Goal: Transaction & Acquisition: Purchase product/service

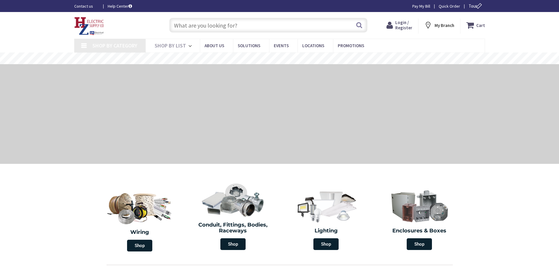
drag, startPoint x: 0, startPoint y: 0, endPoint x: 403, endPoint y: 23, distance: 403.2
click at [403, 23] on span "Login / Register" at bounding box center [403, 25] width 17 height 11
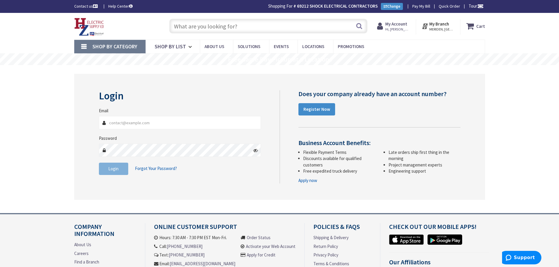
click at [146, 121] on input "Email" at bounding box center [180, 122] width 162 height 13
type input "[EMAIL_ADDRESS][DOMAIN_NAME]"
click at [111, 167] on span "Login" at bounding box center [113, 169] width 10 height 6
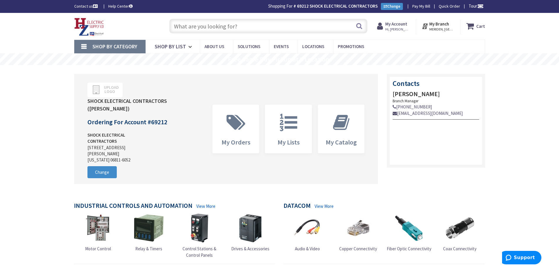
click at [236, 27] on input "text" at bounding box center [268, 26] width 198 height 15
click at [403, 24] on strong "My Account" at bounding box center [396, 24] width 22 height 6
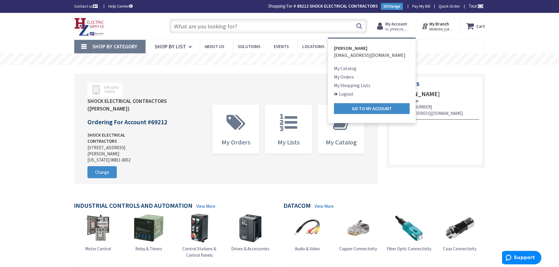
click at [343, 75] on link "My Orders" at bounding box center [344, 76] width 20 height 7
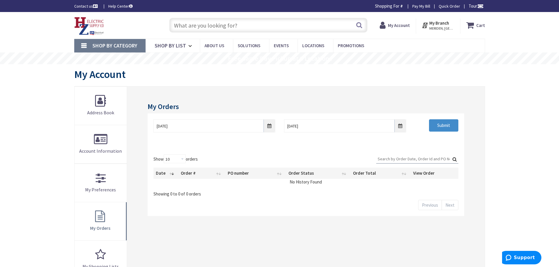
click at [234, 26] on input "text" at bounding box center [268, 25] width 198 height 15
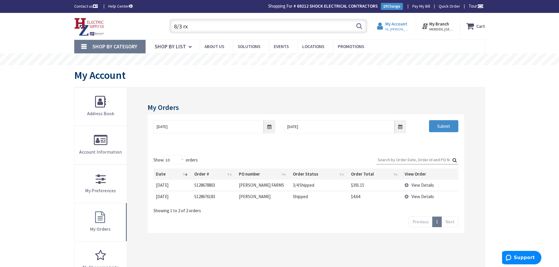
type input "8/3 rx"
click at [402, 25] on strong "My Account" at bounding box center [396, 24] width 22 height 6
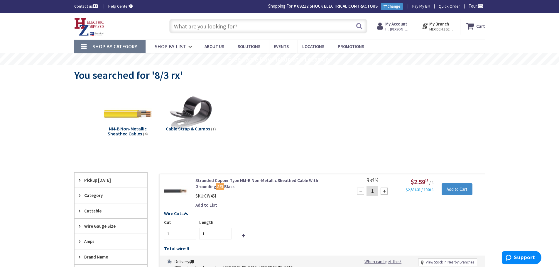
click at [191, 23] on input "text" at bounding box center [268, 26] width 198 height 15
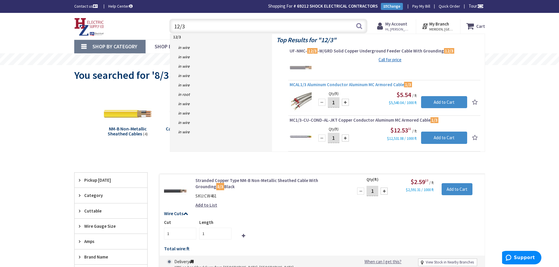
type input "12/3"
click at [199, 30] on input "12/3" at bounding box center [268, 26] width 198 height 15
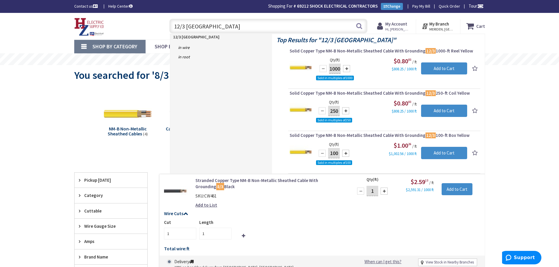
type input "12/3 romex"
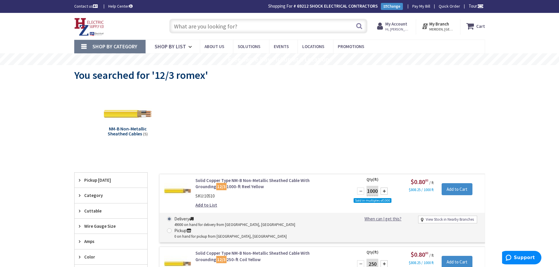
click at [201, 26] on input "text" at bounding box center [268, 26] width 198 height 15
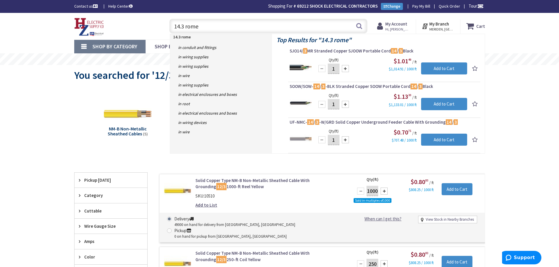
type input "14.3 romex"
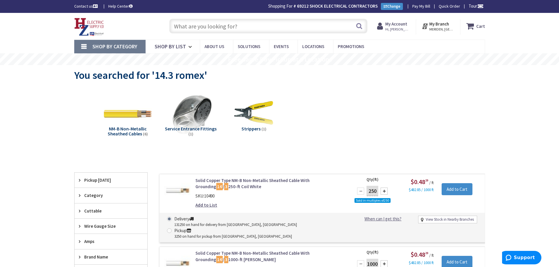
click at [186, 22] on input "text" at bounding box center [268, 26] width 198 height 15
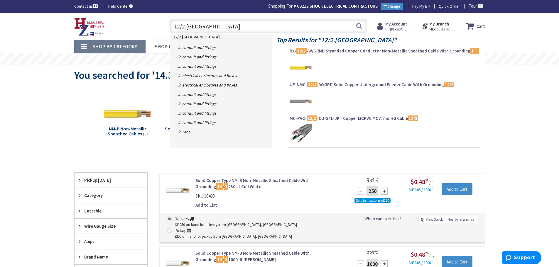
type input "12/2.romex"
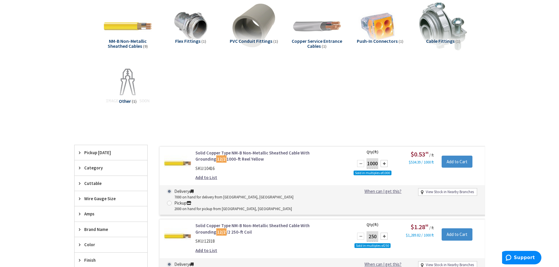
scroll to position [88, 0]
